Goal: Transaction & Acquisition: Subscribe to service/newsletter

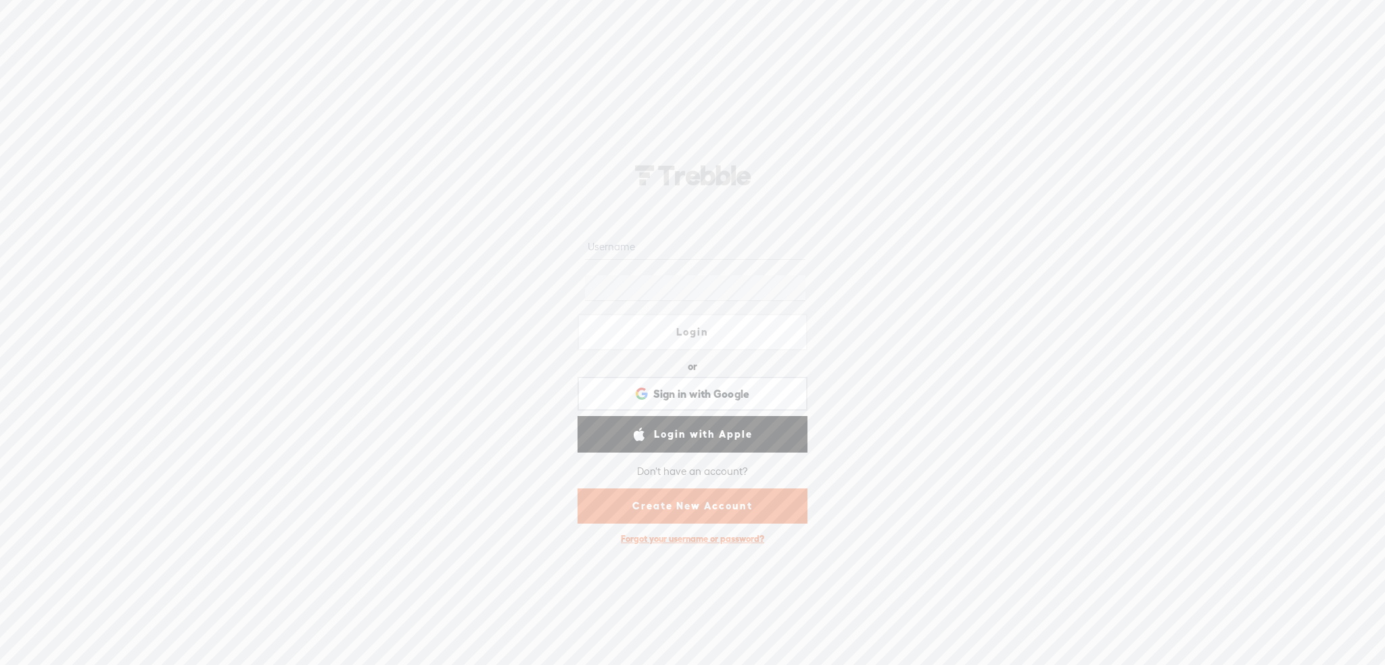
click at [703, 512] on link "Create New Account" at bounding box center [692, 505] width 230 height 35
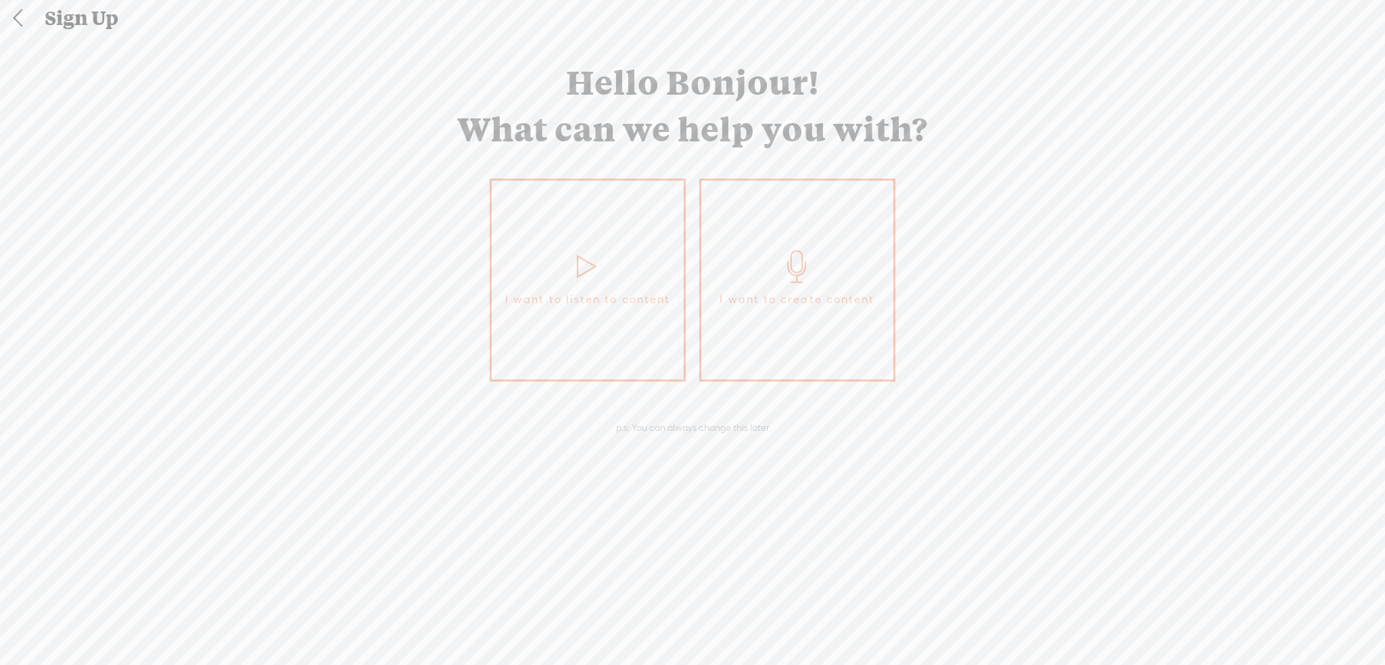
click at [853, 302] on span "I want to create content" at bounding box center [796, 299] width 155 height 20
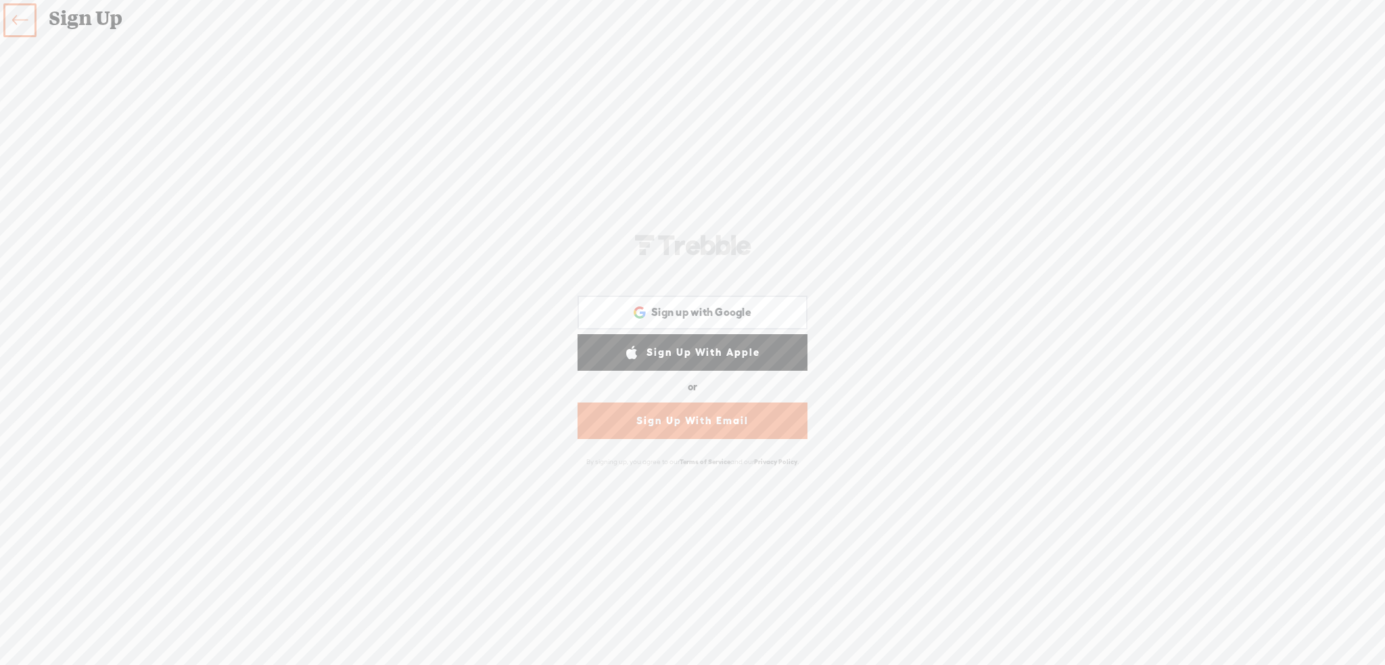
click at [738, 419] on link "Sign Up With Email" at bounding box center [692, 420] width 230 height 37
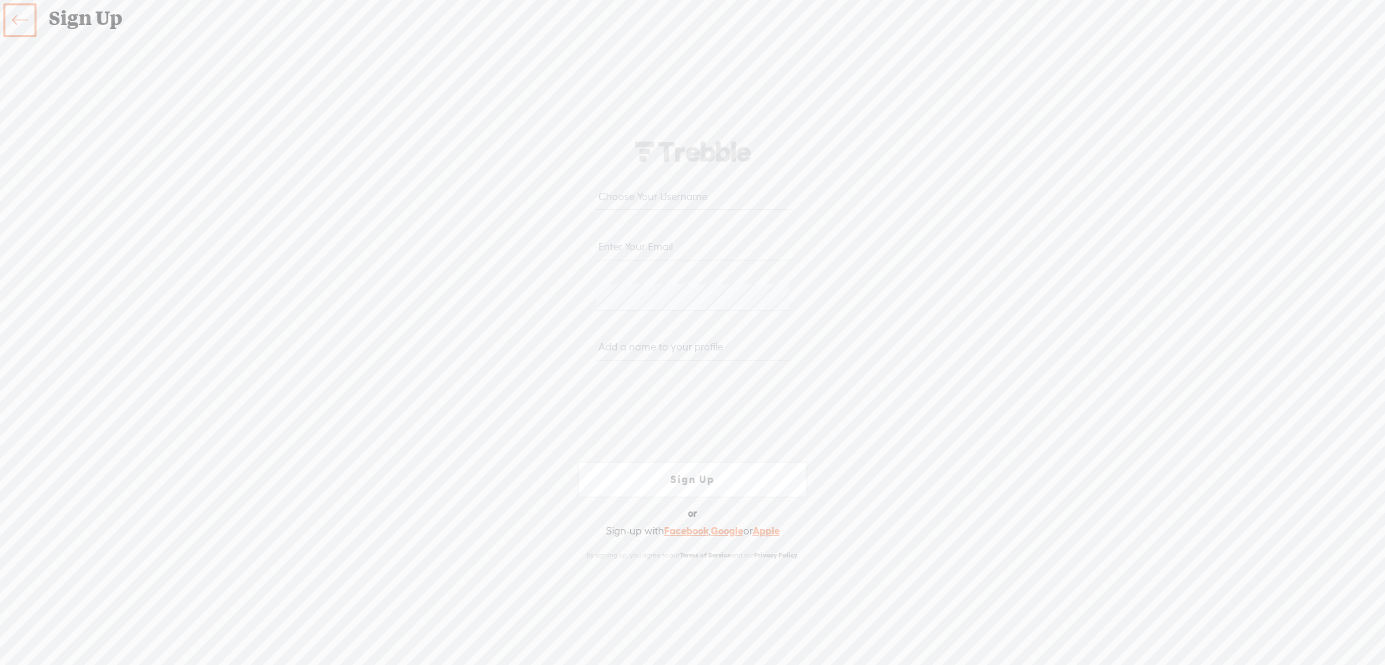
click at [646, 247] on input "email" at bounding box center [692, 246] width 193 height 26
type input "courtlinholt@gmail.com"
click at [633, 343] on input "text" at bounding box center [692, 347] width 193 height 26
type input "courtlin"
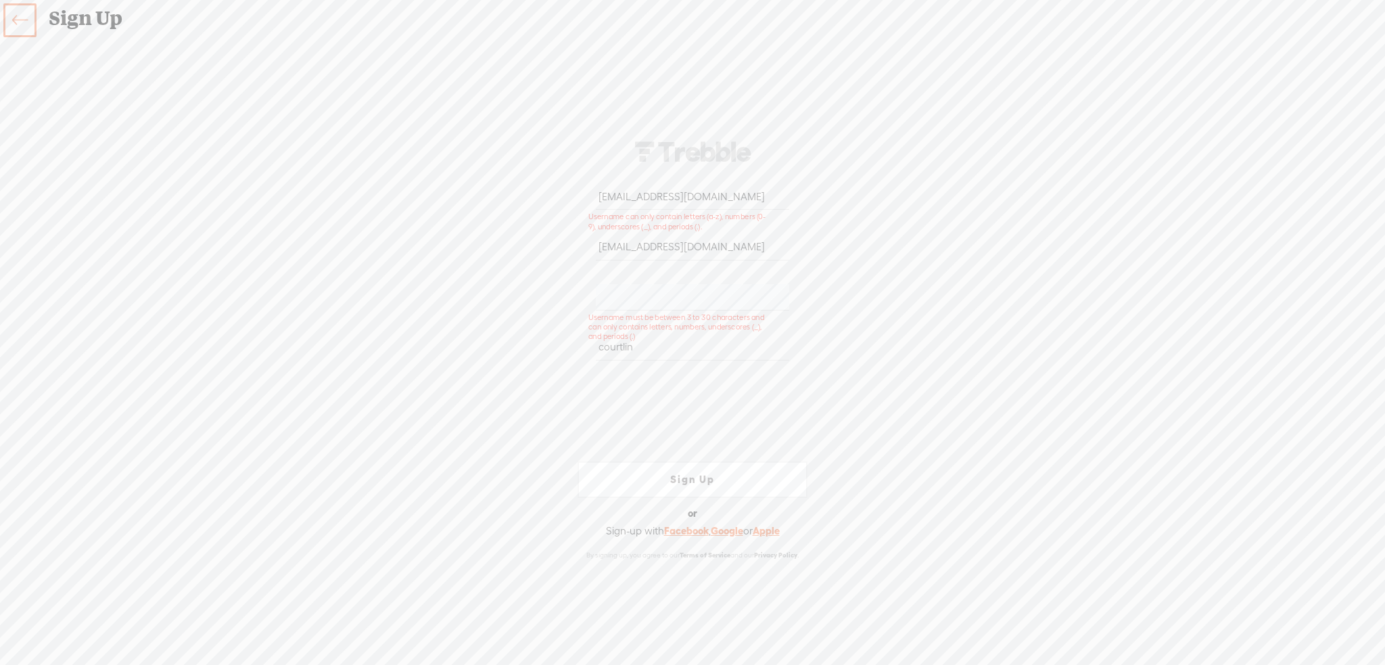
click at [941, 316] on div "Your content channel is ready! Create an account to finish the set up courtlinh…" at bounding box center [692, 349] width 710 height 597
drag, startPoint x: 736, startPoint y: 196, endPoint x: 502, endPoint y: 185, distance: 233.5
click at [502, 185] on div "Your content channel is ready! Create an account to finish the set up courtlinh…" at bounding box center [692, 349] width 710 height 597
type input "courtlin"
drag, startPoint x: 730, startPoint y: 197, endPoint x: 371, endPoint y: 185, distance: 359.2
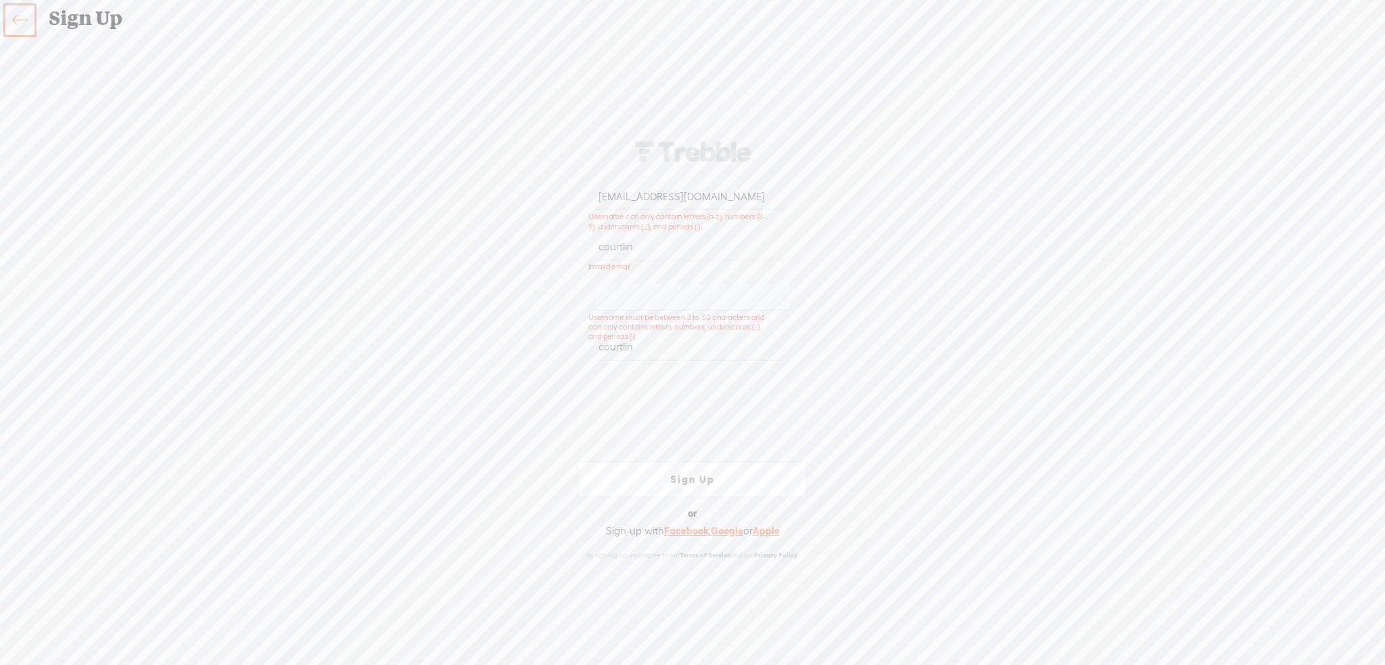
click at [371, 185] on div "Your content channel is ready! Create an account to finish the set up courtlinh…" at bounding box center [692, 349] width 710 height 597
type input "courtlin"
type input "courtlinholt@gmail.com"
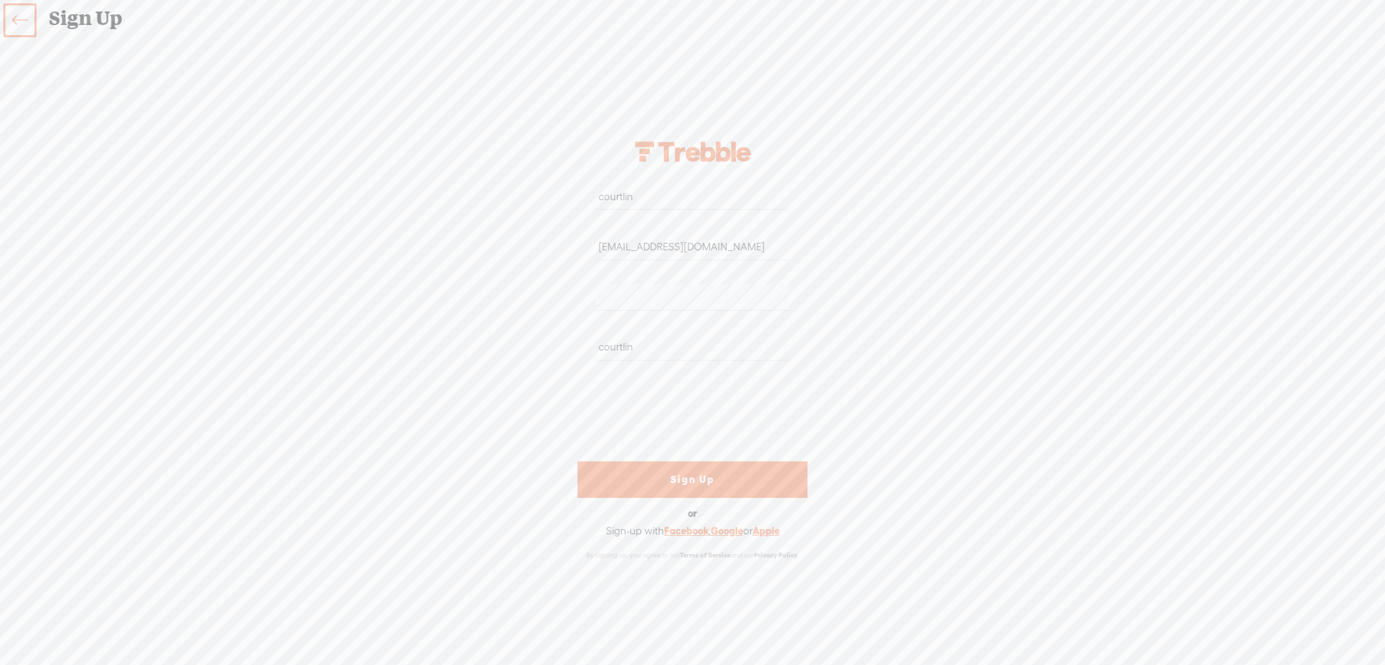
click at [956, 345] on div "Your content channel is ready! Create an account to finish the set up courtlin …" at bounding box center [692, 349] width 710 height 597
click at [714, 486] on link "Sign Up" at bounding box center [692, 479] width 230 height 37
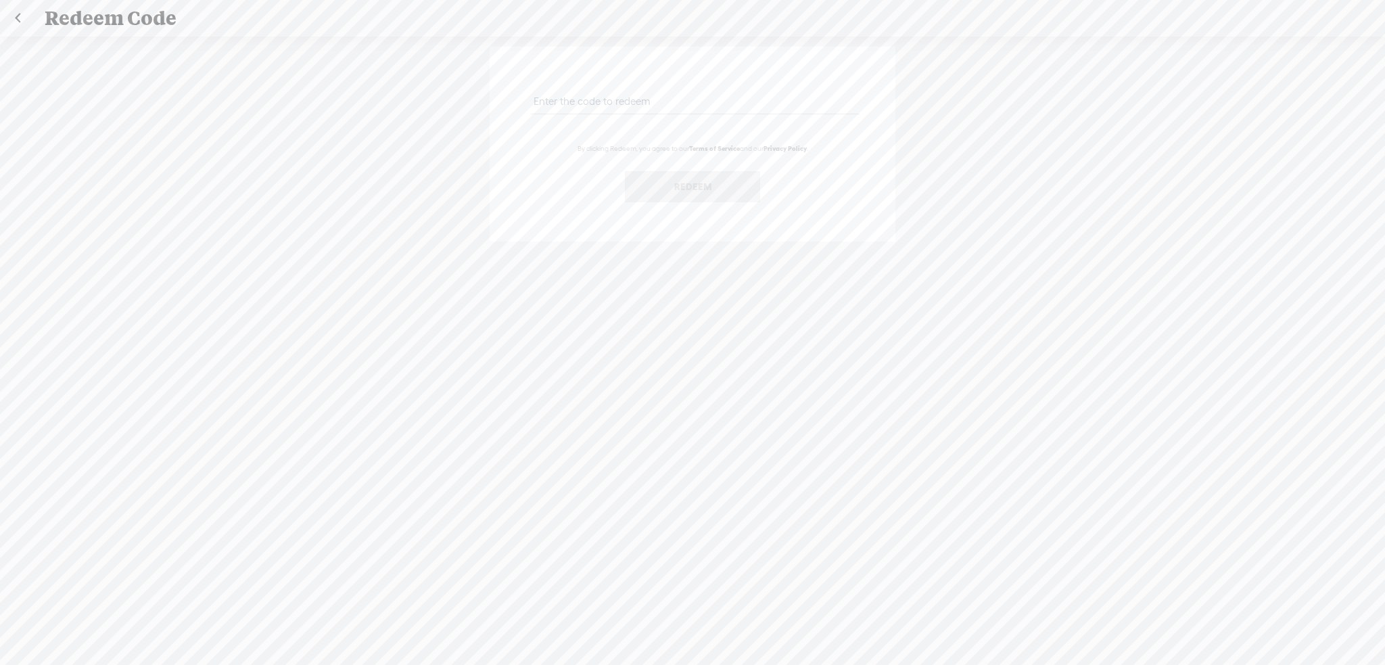
click at [598, 95] on input "text" at bounding box center [695, 101] width 328 height 26
paste input "Espresso-Laxative-Zebra3"
drag, startPoint x: 692, startPoint y: 104, endPoint x: 358, endPoint y: 81, distance: 334.1
click at [358, 81] on div "Espresso-Laxative-Zebra3 By clicking Redeem, you agree to our Terms of Service …" at bounding box center [692, 358] width 1385 height 643
paste input "8NK7-HVX7-PCU5-Y8MN-082"
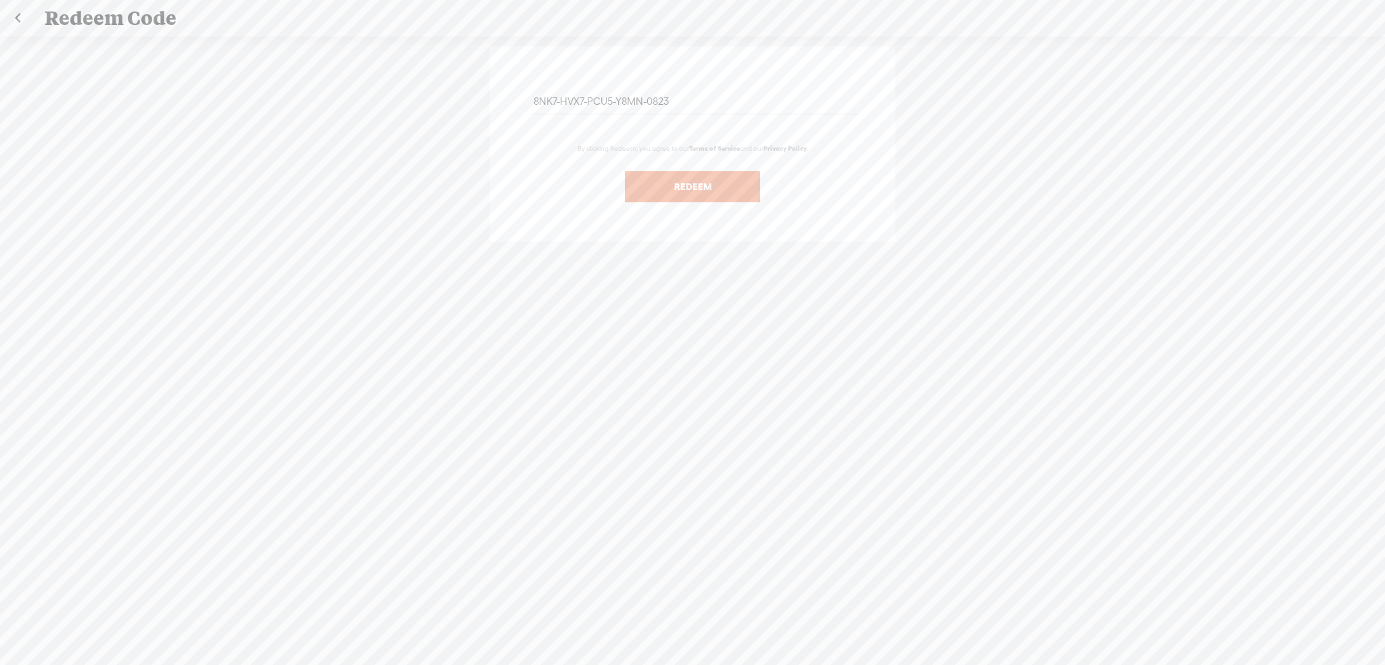
type input "8NK7-HVX7-PCU5-Y8MN-0823"
click at [732, 197] on button "Redeem" at bounding box center [692, 186] width 135 height 31
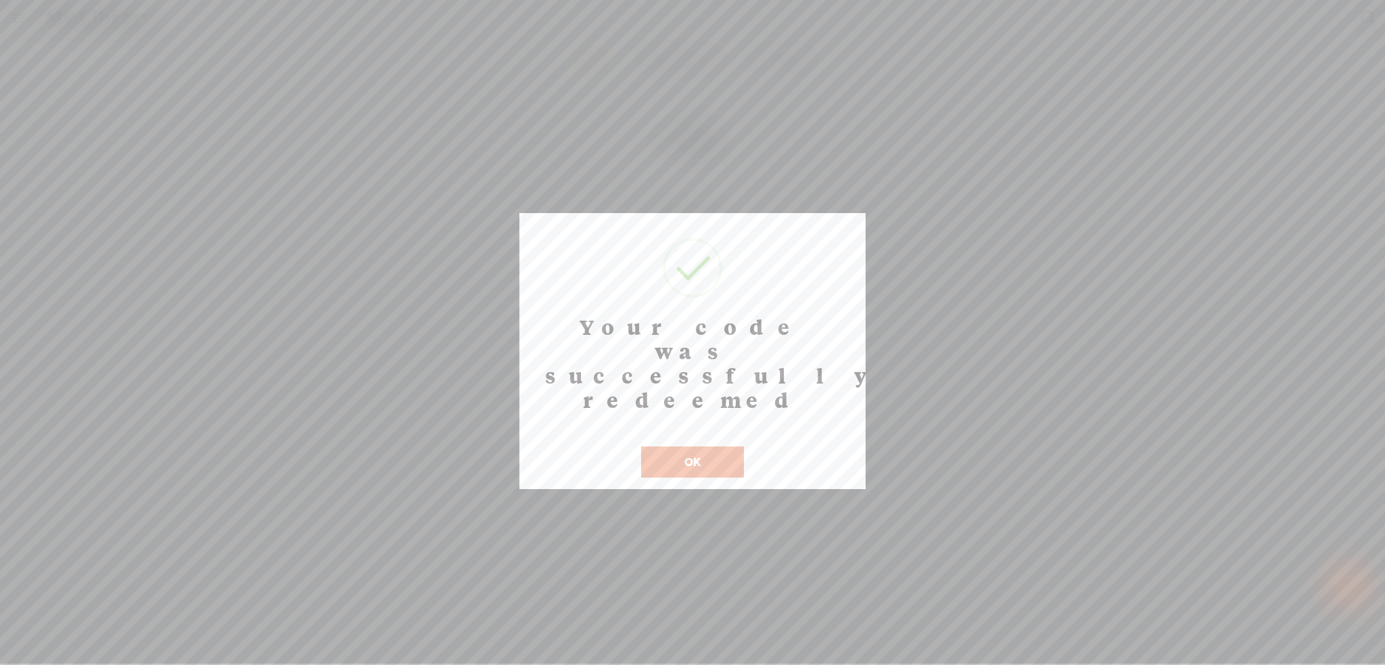
click at [687, 446] on button "OK" at bounding box center [692, 461] width 103 height 31
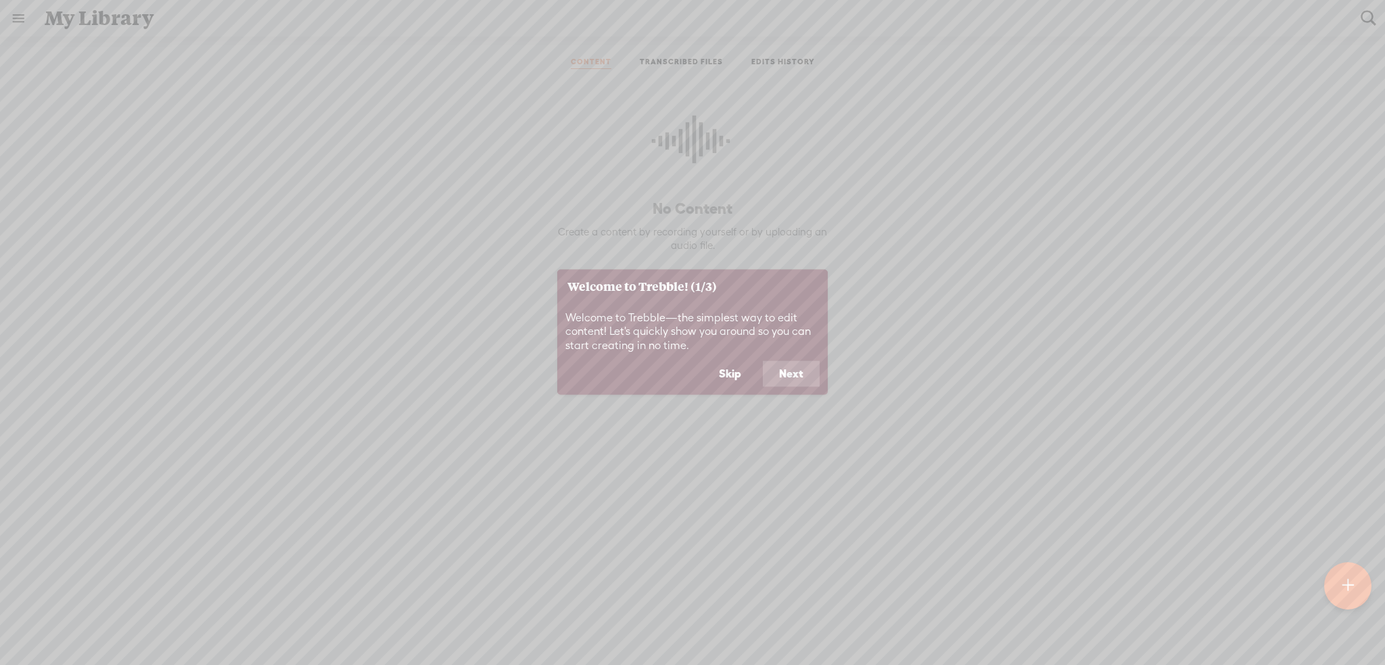
click at [784, 370] on button "Next" at bounding box center [791, 374] width 57 height 26
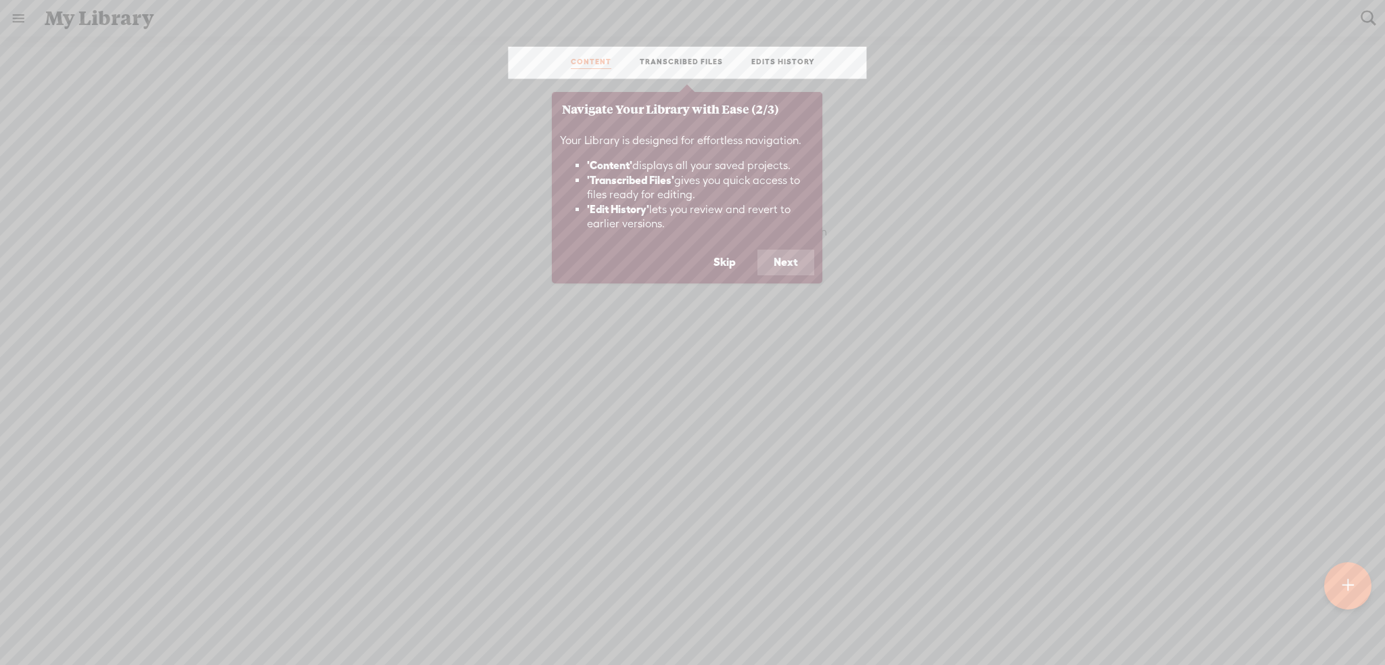
click at [801, 264] on button "Next" at bounding box center [785, 262] width 57 height 26
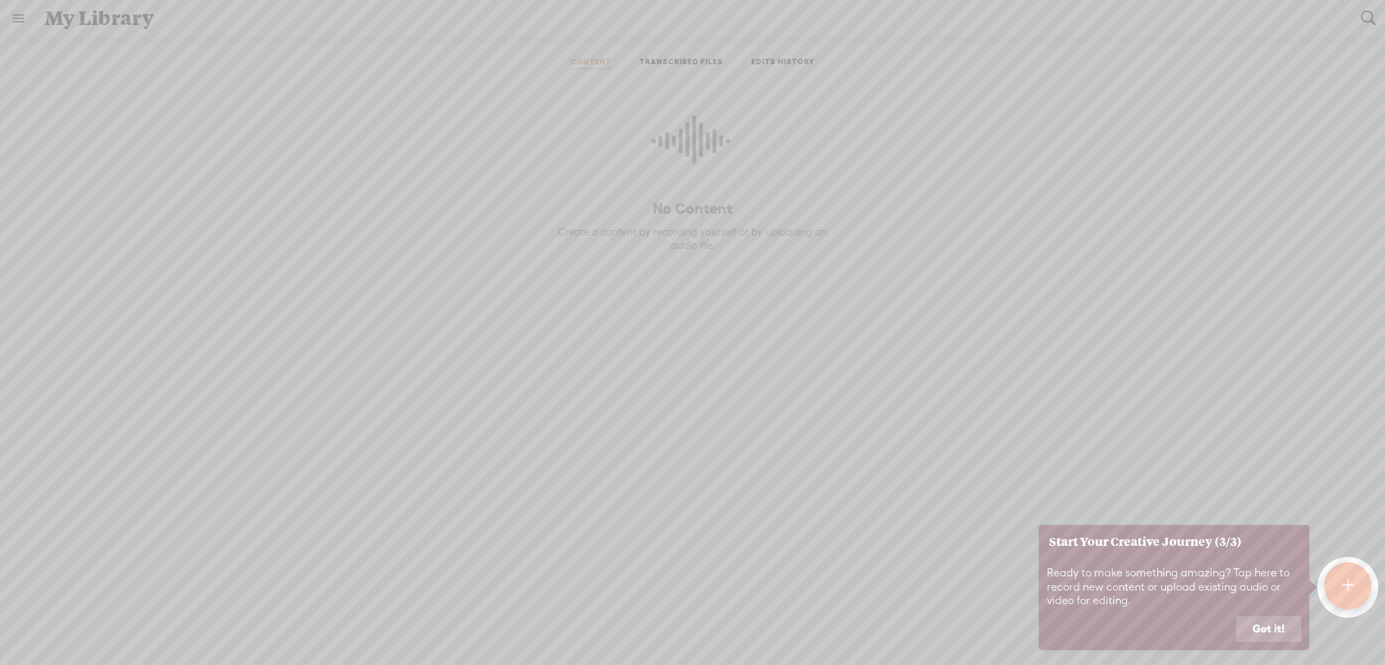
click at [1260, 624] on button "Got it!" at bounding box center [1268, 629] width 65 height 26
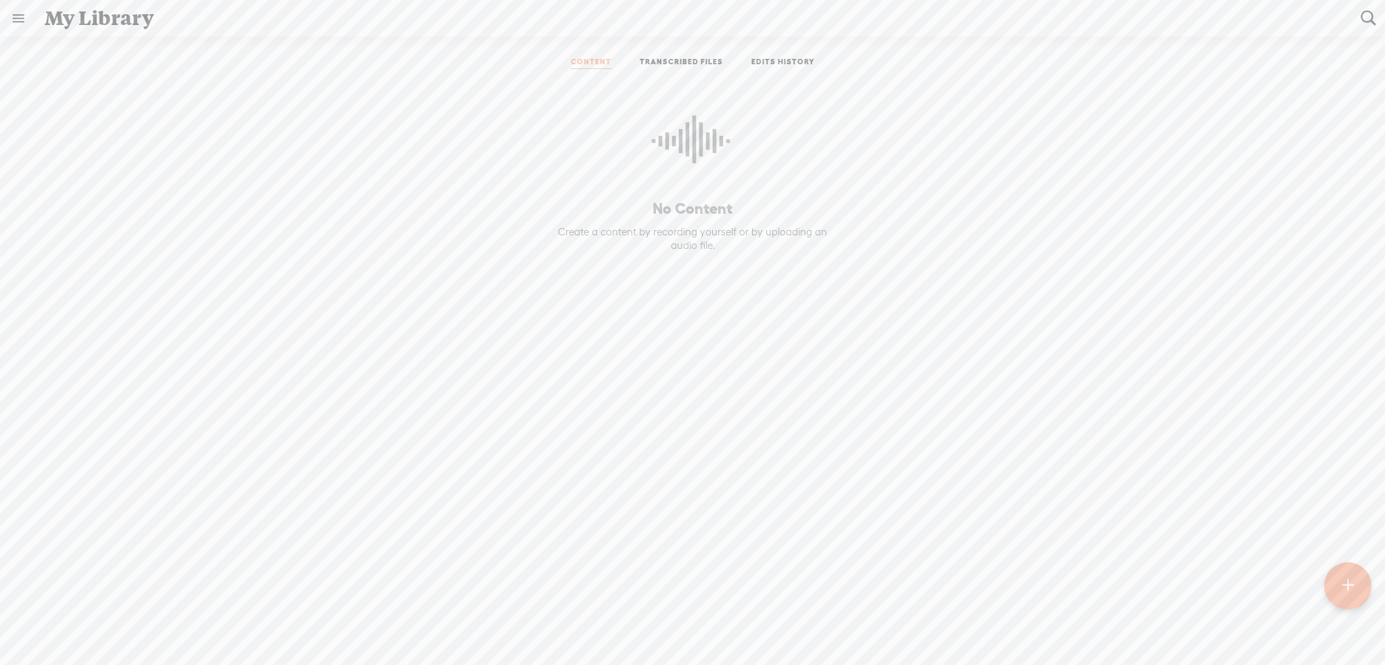
click at [5, 3] on link at bounding box center [18, 18] width 35 height 35
click at [66, 627] on div "SETTINGS" at bounding box center [71, 632] width 49 height 11
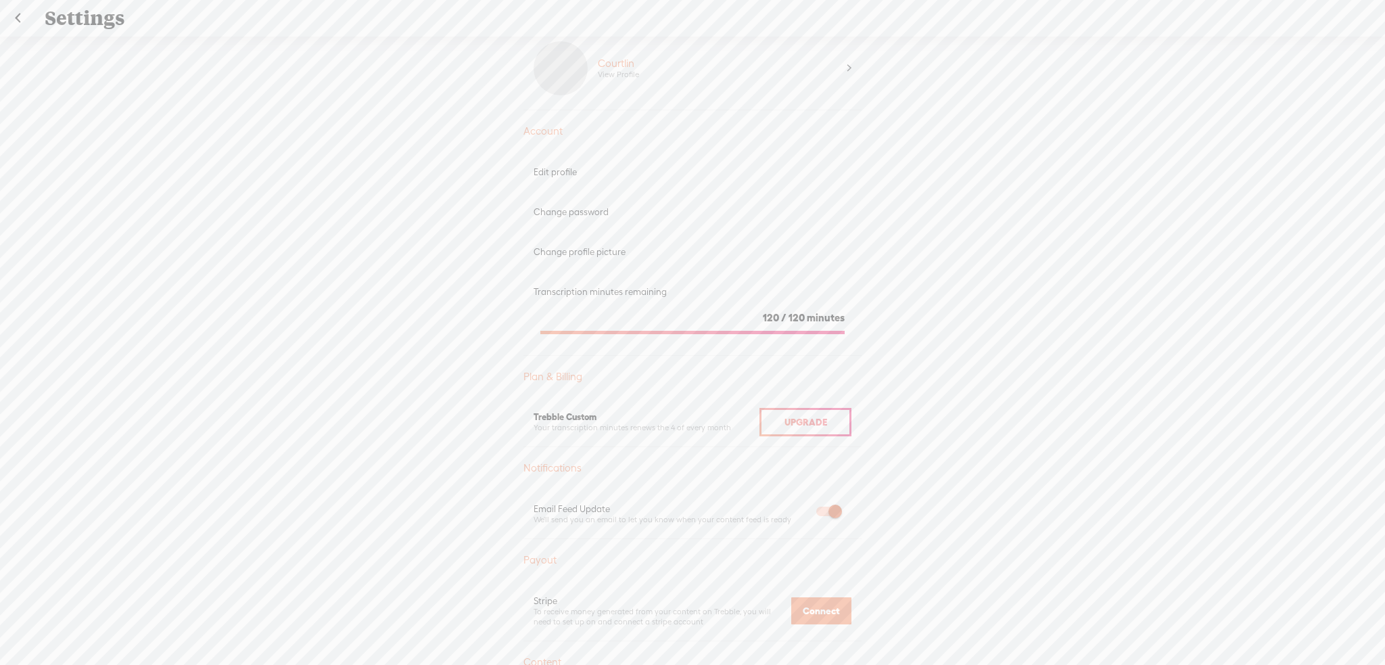
scroll to position [24, 0]
click at [836, 432] on div "Upgrade" at bounding box center [805, 427] width 92 height 28
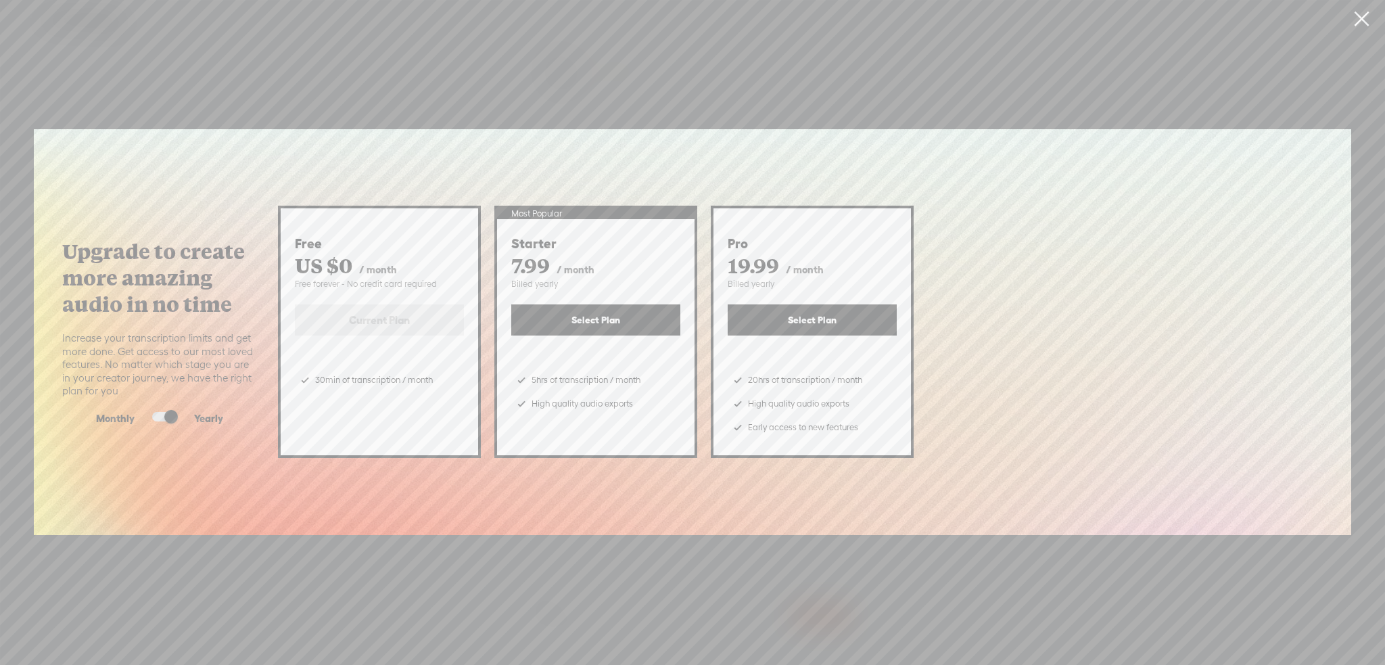
scroll to position [0, 0]
click at [1366, 16] on link at bounding box center [1361, 19] width 34 height 38
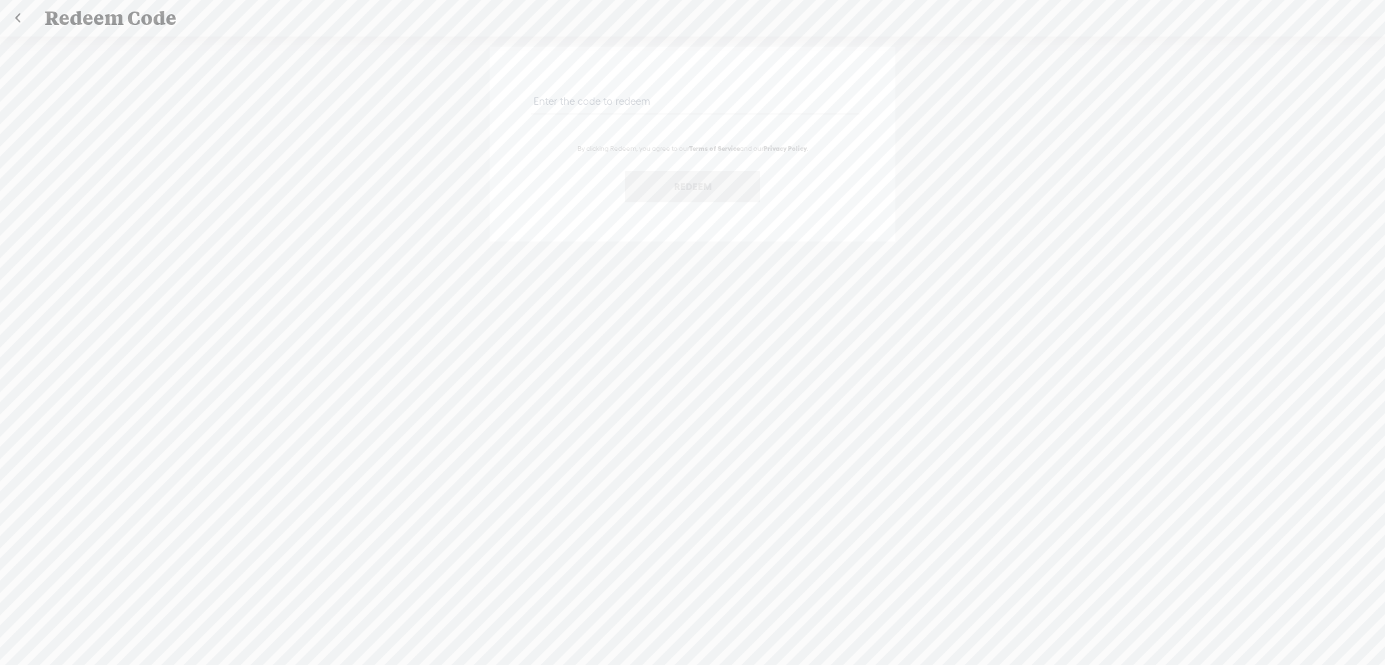
click at [671, 100] on input "text" at bounding box center [695, 101] width 328 height 26
paste input "SRAV-8XCU-FFFG-MLAK-0823"
type input "SRAV-8XCU-FFFG-MLAK-0823"
click at [684, 200] on button "Redeem" at bounding box center [692, 186] width 135 height 31
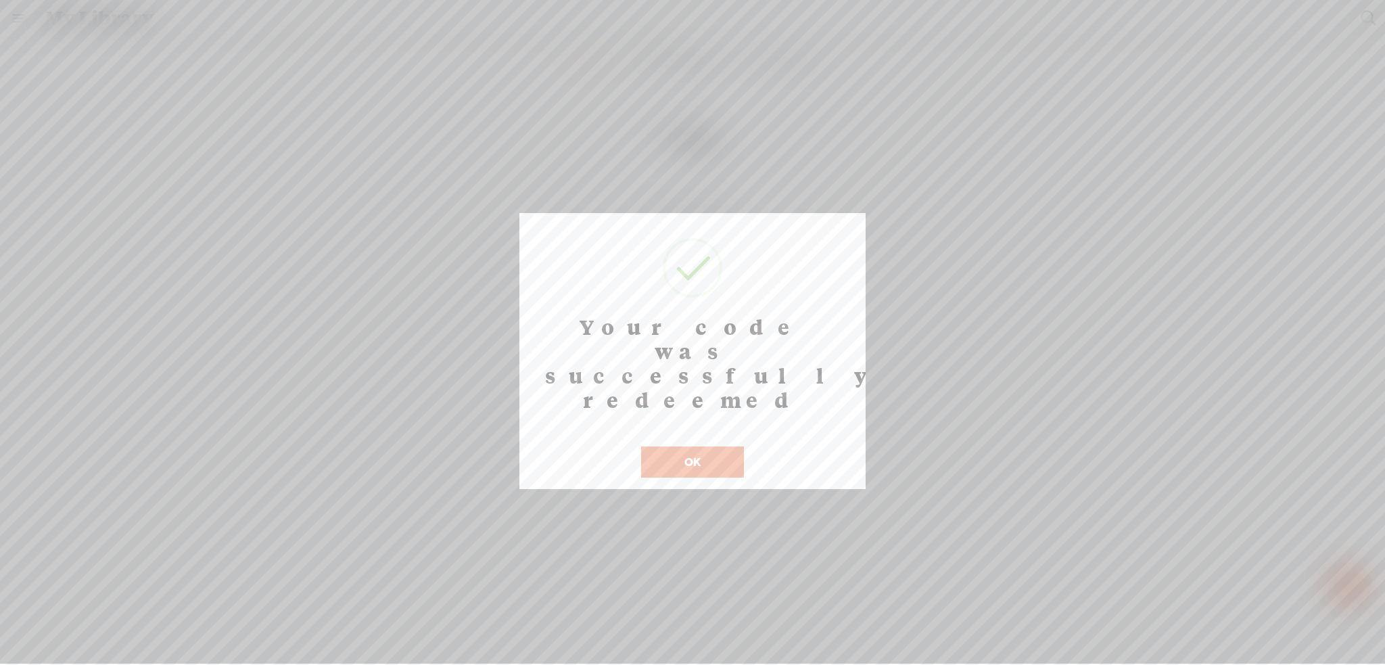
click at [692, 446] on button "OK" at bounding box center [692, 461] width 103 height 31
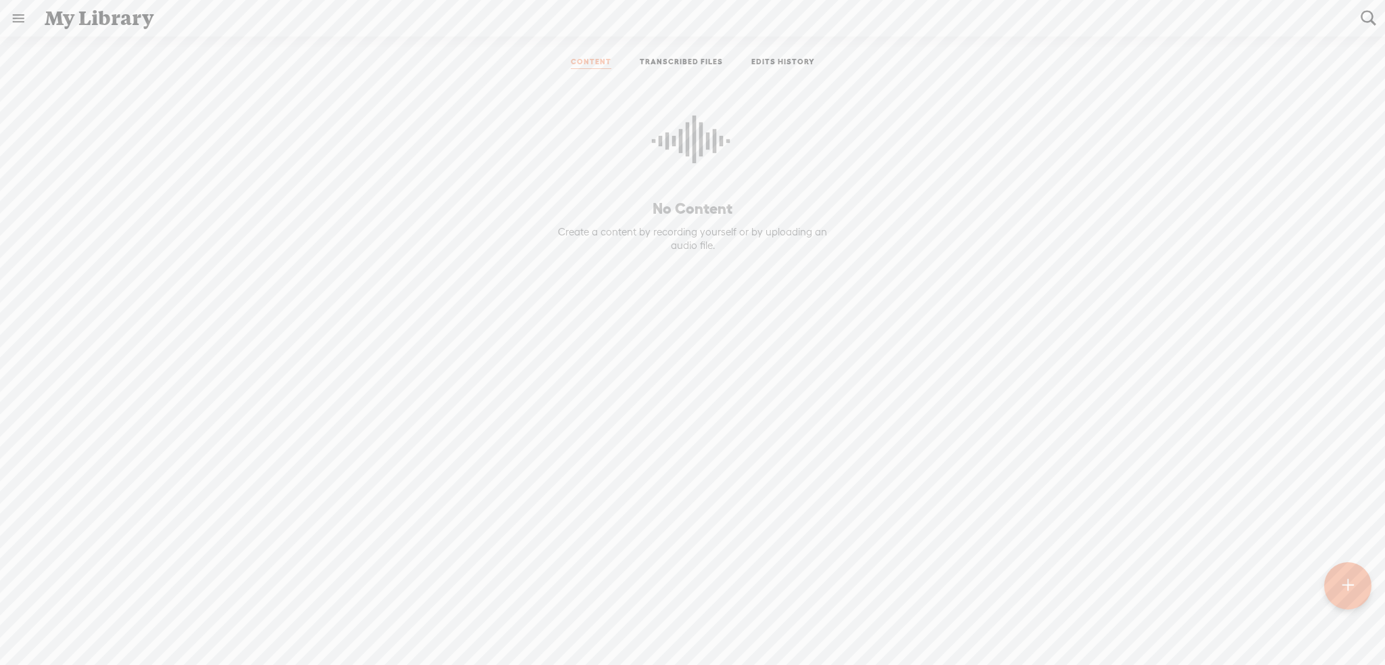
click at [20, 7] on link at bounding box center [18, 18] width 35 height 35
click at [106, 619] on div "SETTINGS" at bounding box center [89, 633] width 158 height 41
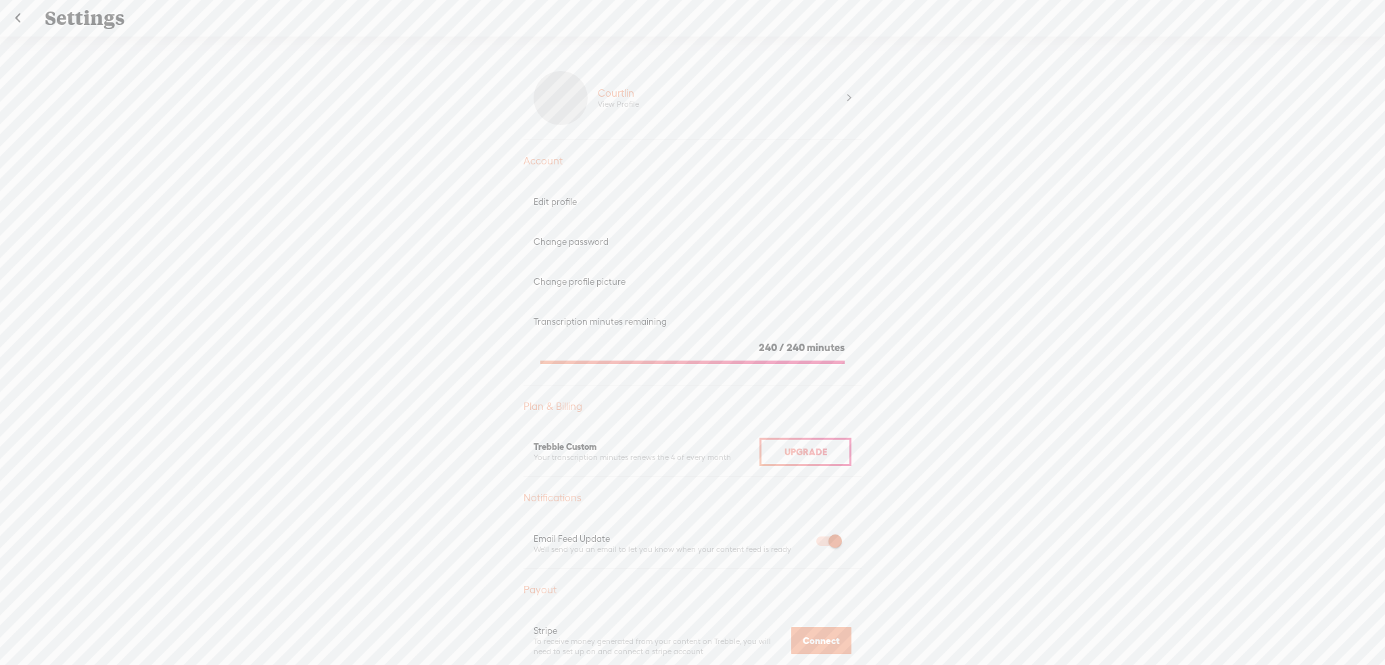
click at [65, 16] on div "Settings" at bounding box center [693, 18] width 1316 height 35
click at [13, 18] on link at bounding box center [18, 18] width 34 height 35
